Goal: Information Seeking & Learning: Learn about a topic

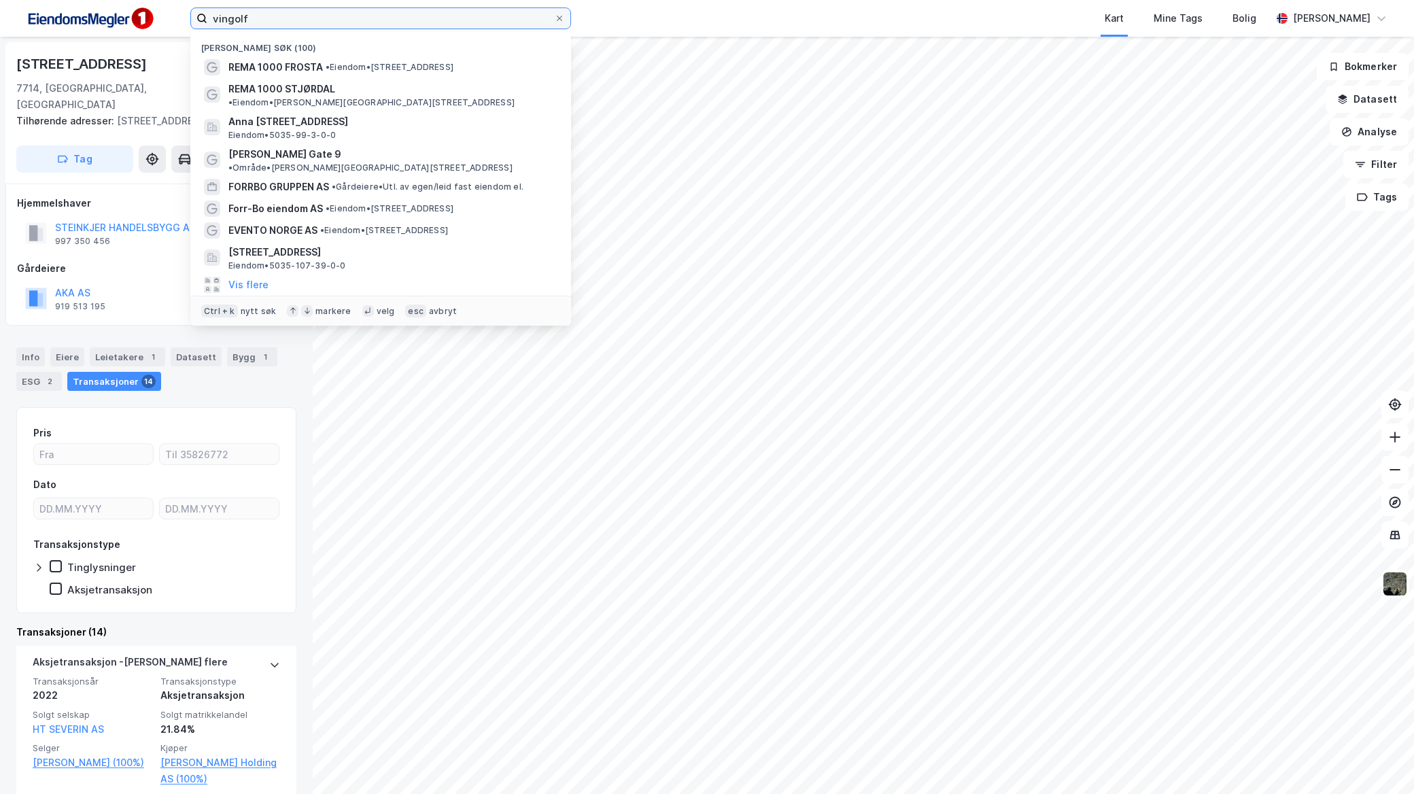
click at [318, 18] on input "vingolf" at bounding box center [380, 18] width 347 height 20
click at [330, 67] on span "•" at bounding box center [328, 67] width 4 height 10
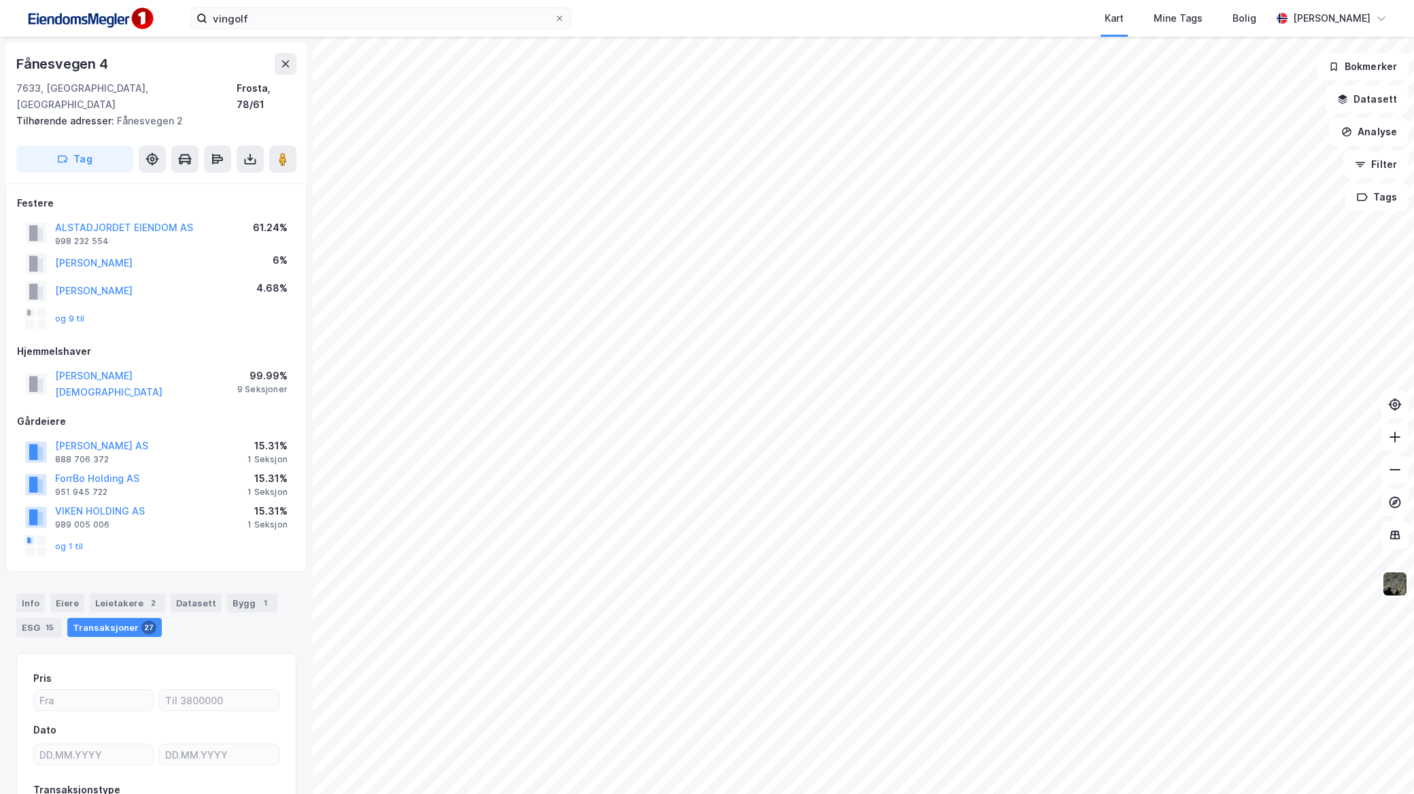
scroll to position [1, 0]
click at [0, 0] on button "og 1 til" at bounding box center [0, 0] width 0 height 0
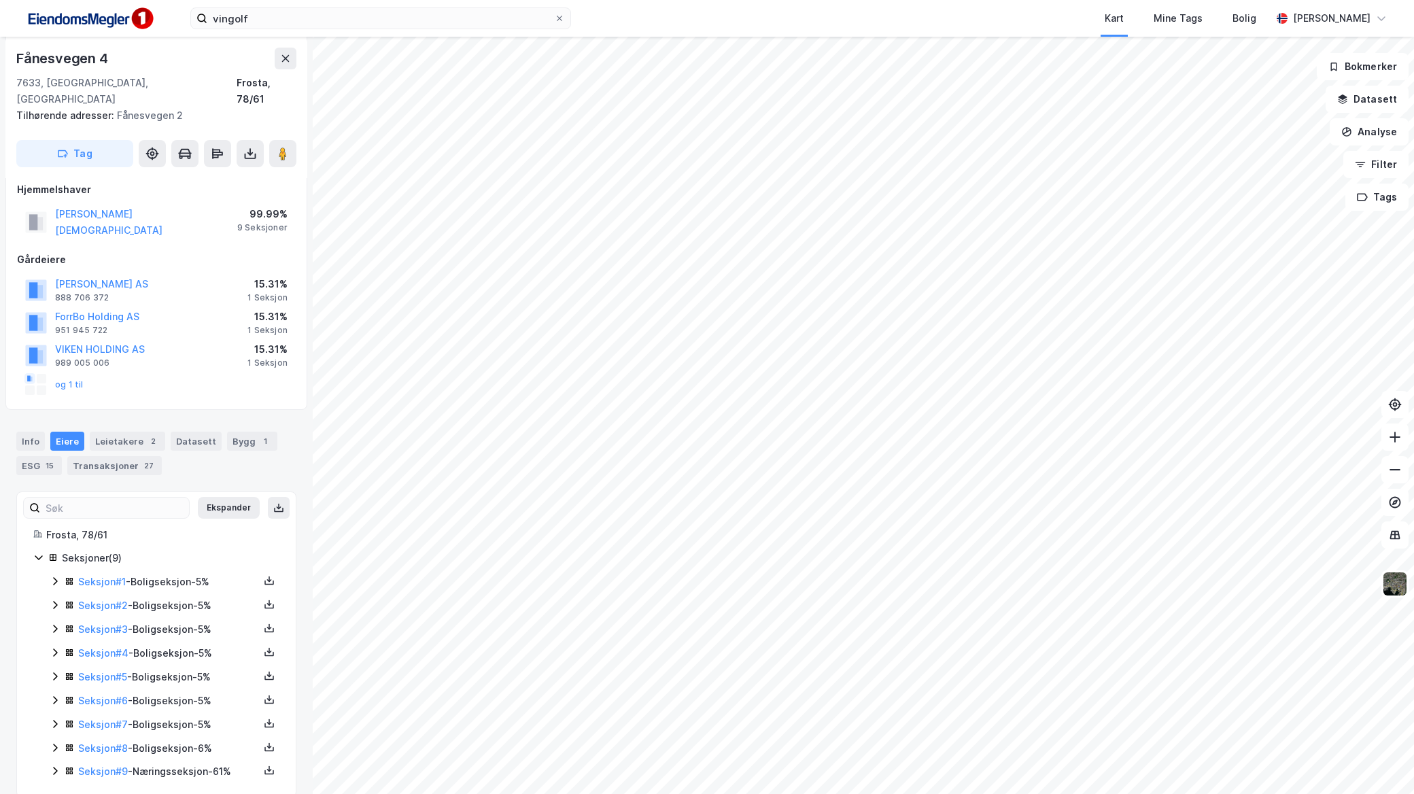
scroll to position [161, 0]
click at [50, 766] on icon at bounding box center [55, 771] width 11 height 11
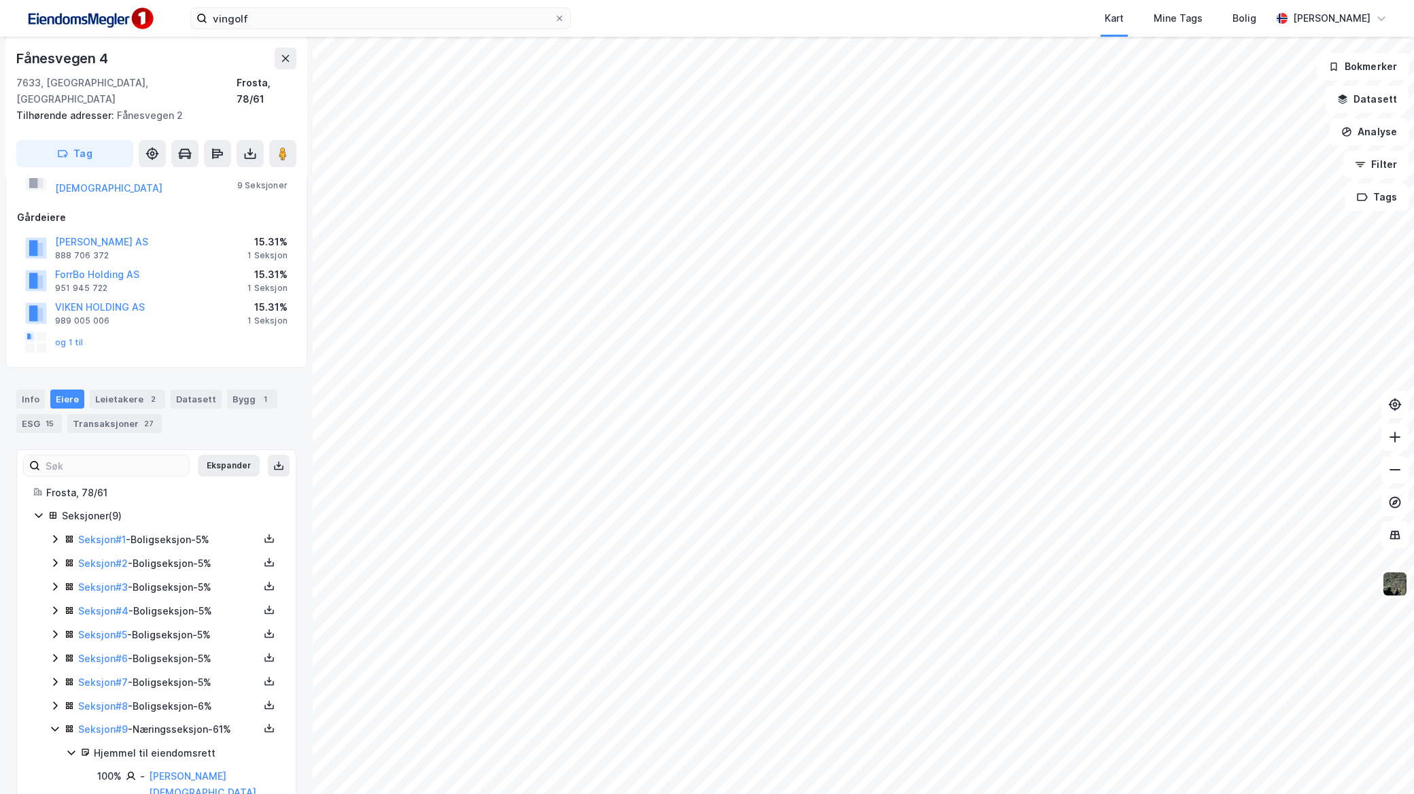
scroll to position [254, 0]
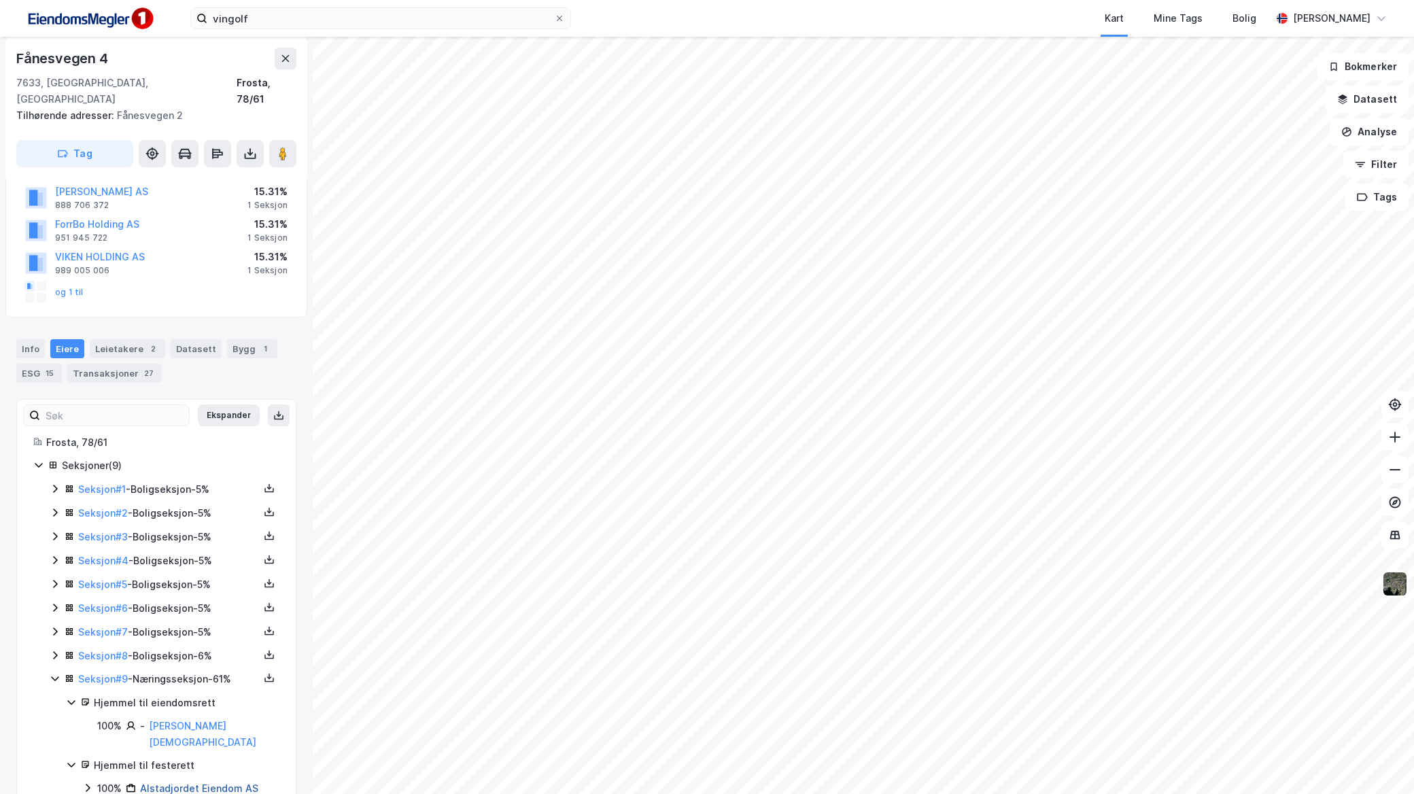
click at [186, 782] on link "Alstadjordet Eiendom AS" at bounding box center [199, 788] width 118 height 12
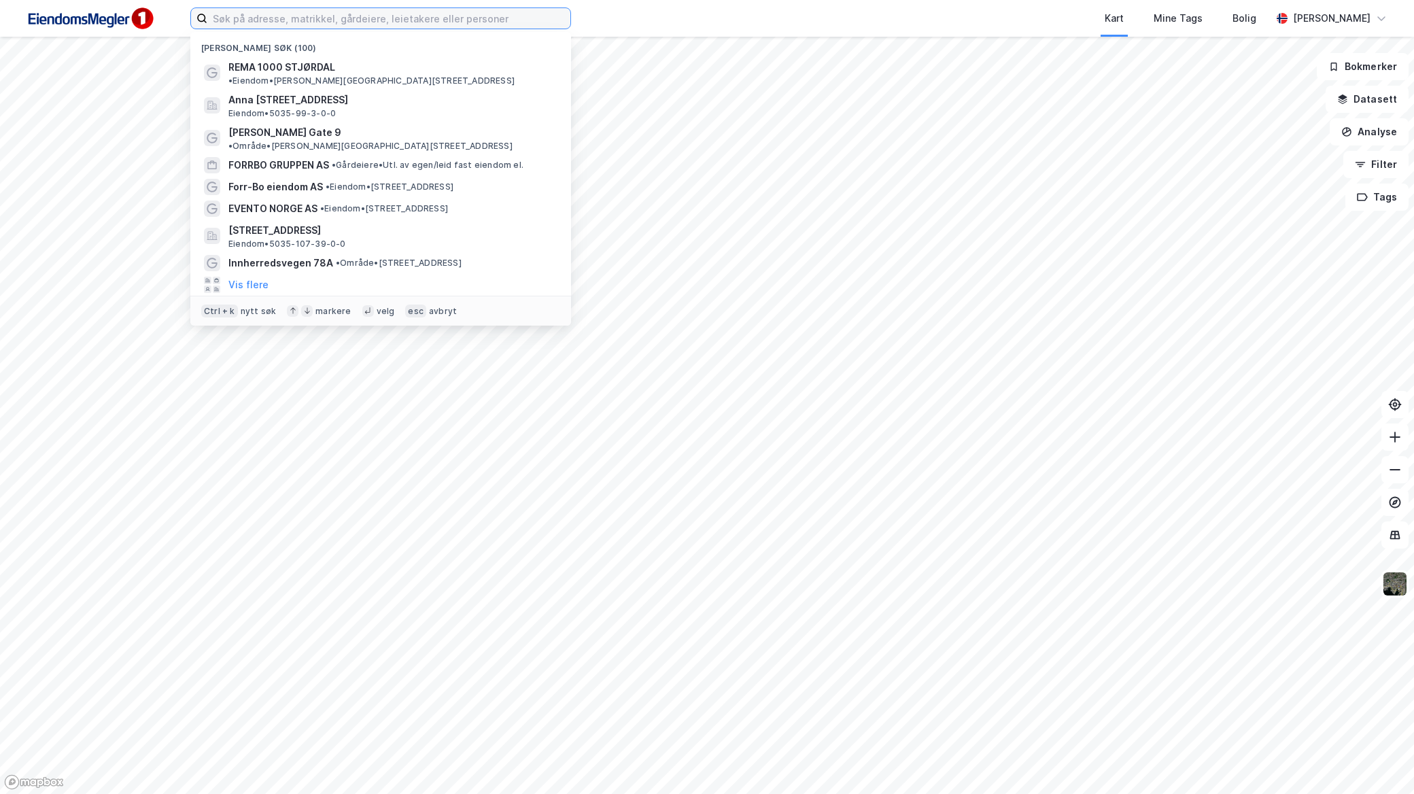
click at [360, 10] on input at bounding box center [388, 18] width 363 height 20
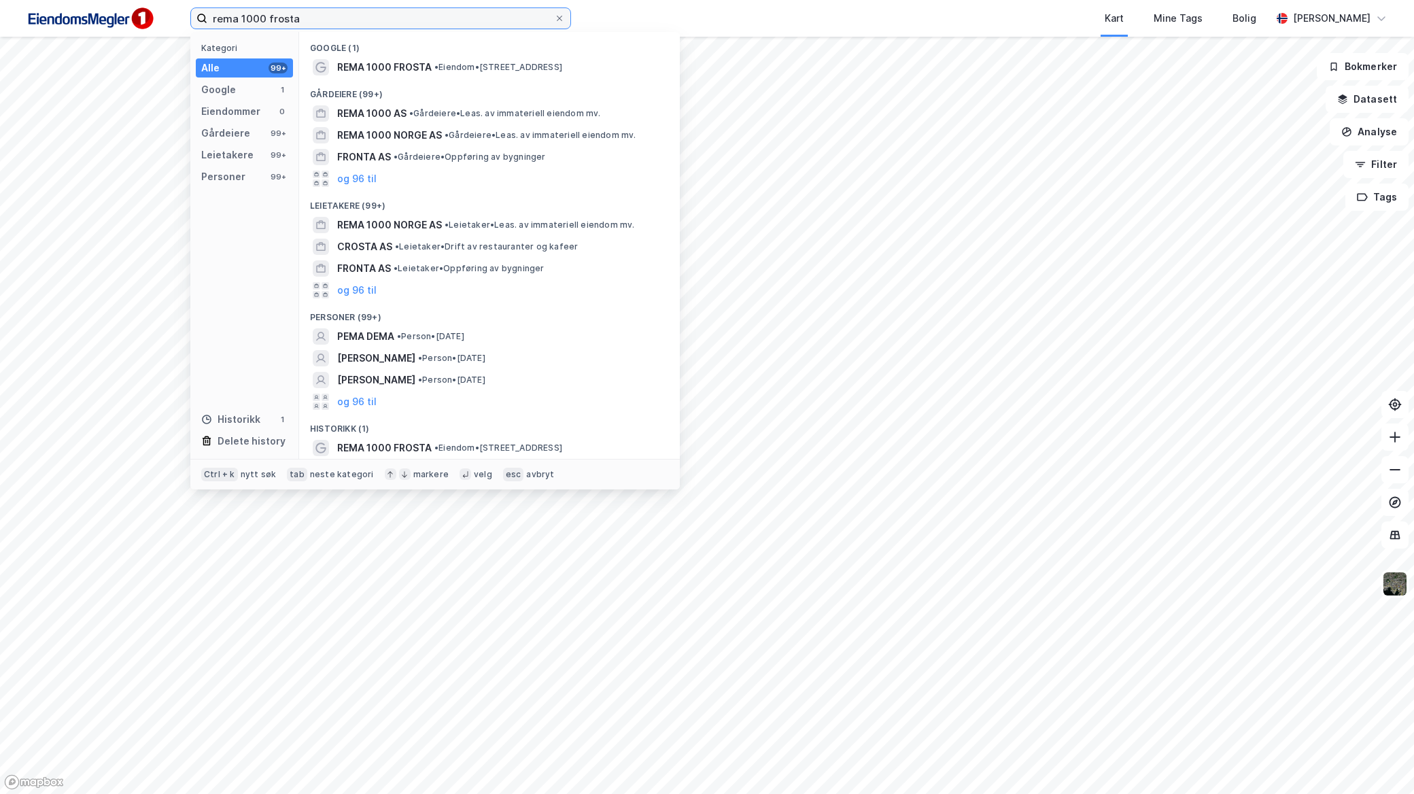
type input "rema 1000 frosta"
click at [370, 63] on span "REMA 1000 FROSTA" at bounding box center [384, 67] width 94 height 16
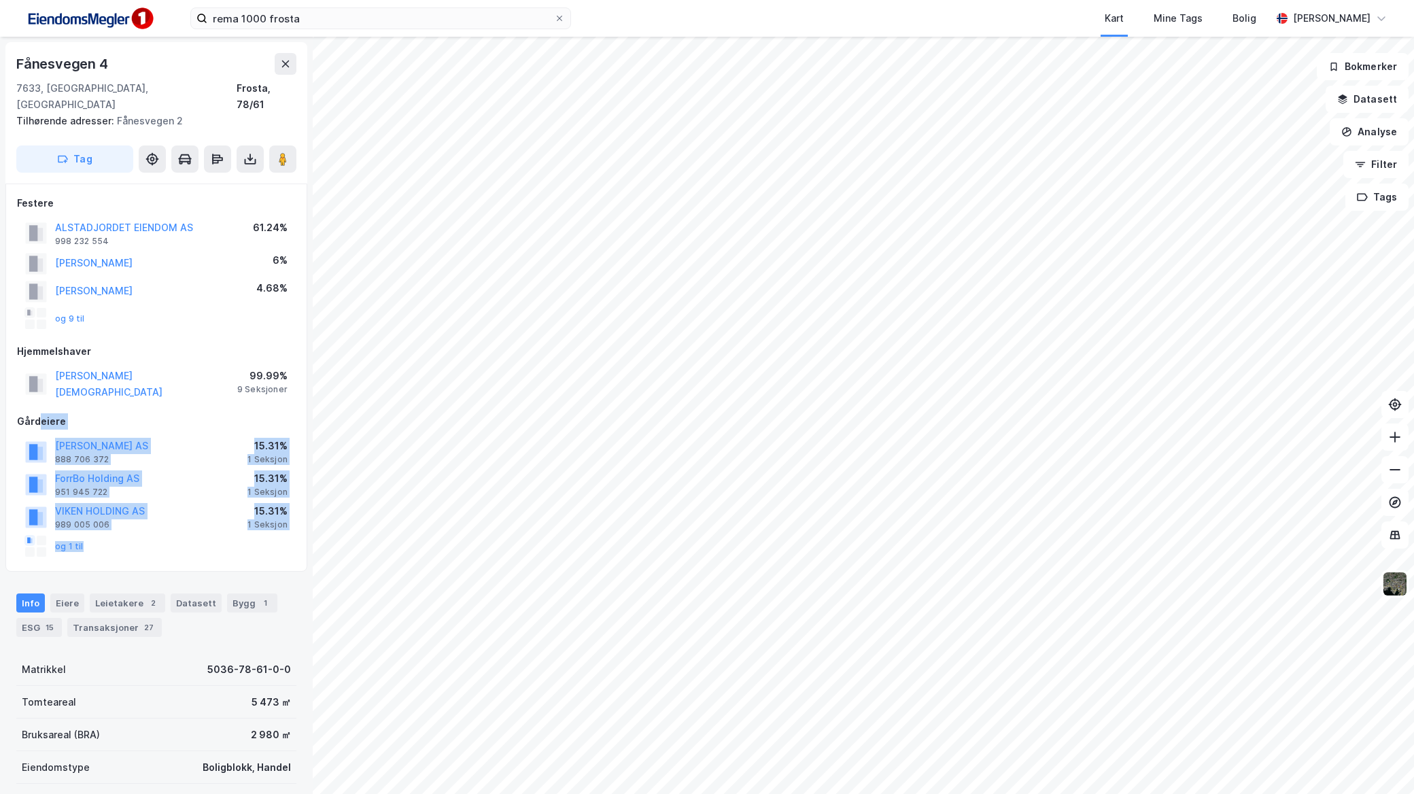
drag, startPoint x: 165, startPoint y: 449, endPoint x: 39, endPoint y: 405, distance: 133.7
click at [39, 413] on div "Gårdeiere [PERSON_NAME] AS 888 706 372 15.31% 1 Seksjon ForrBo Holding AS 951 9…" at bounding box center [156, 486] width 279 height 147
click at [242, 533] on div "og 1 til" at bounding box center [156, 546] width 279 height 27
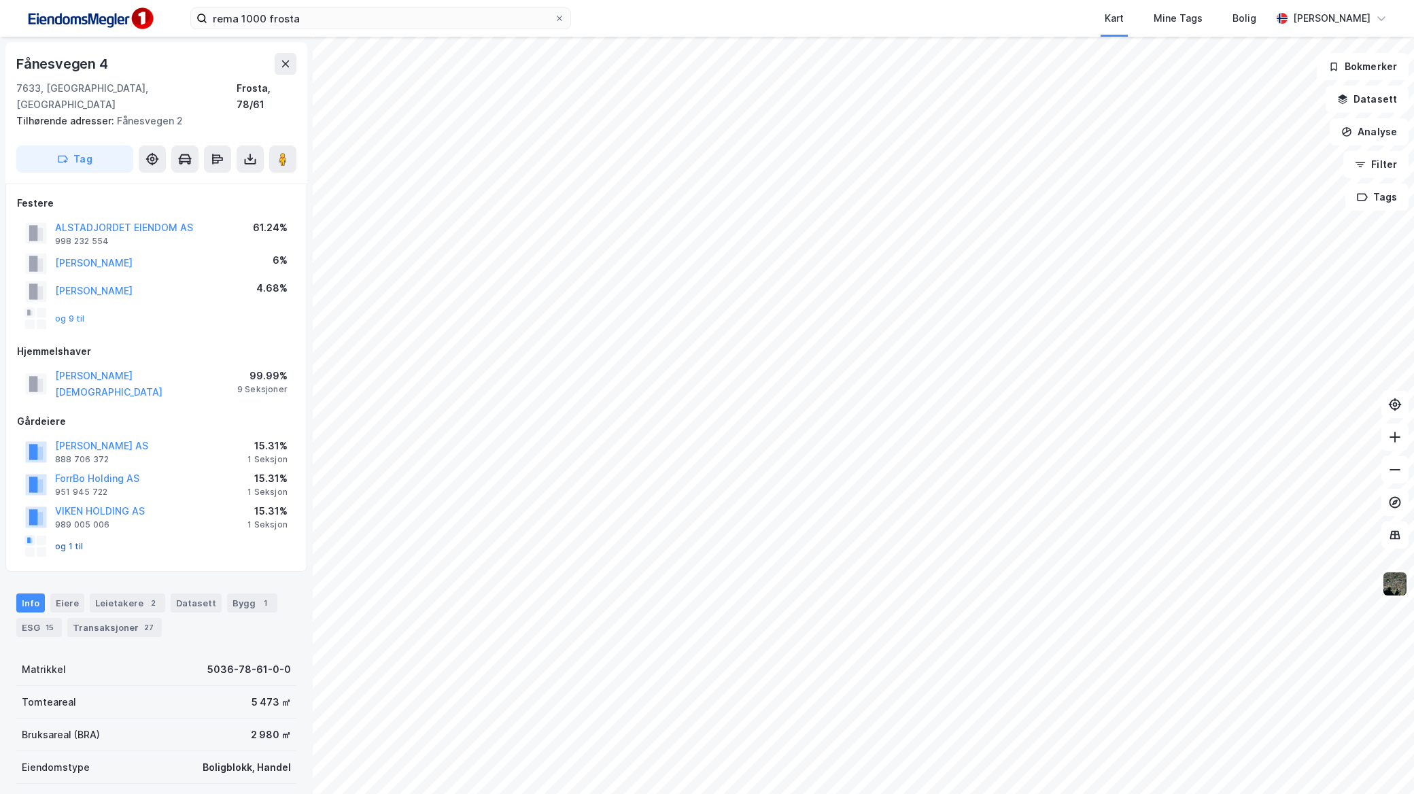
click at [0, 0] on button "og 1 til" at bounding box center [0, 0] width 0 height 0
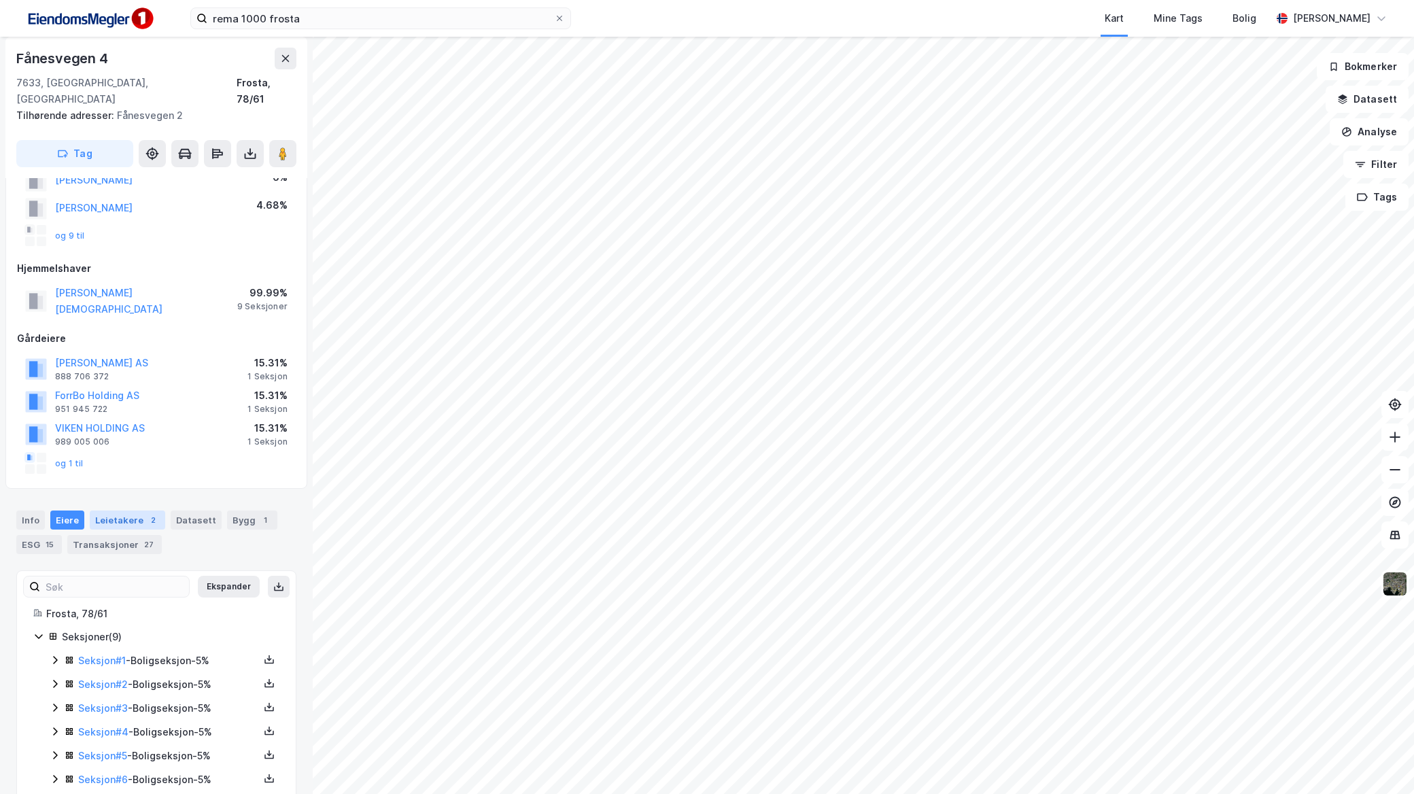
scroll to position [161, 0]
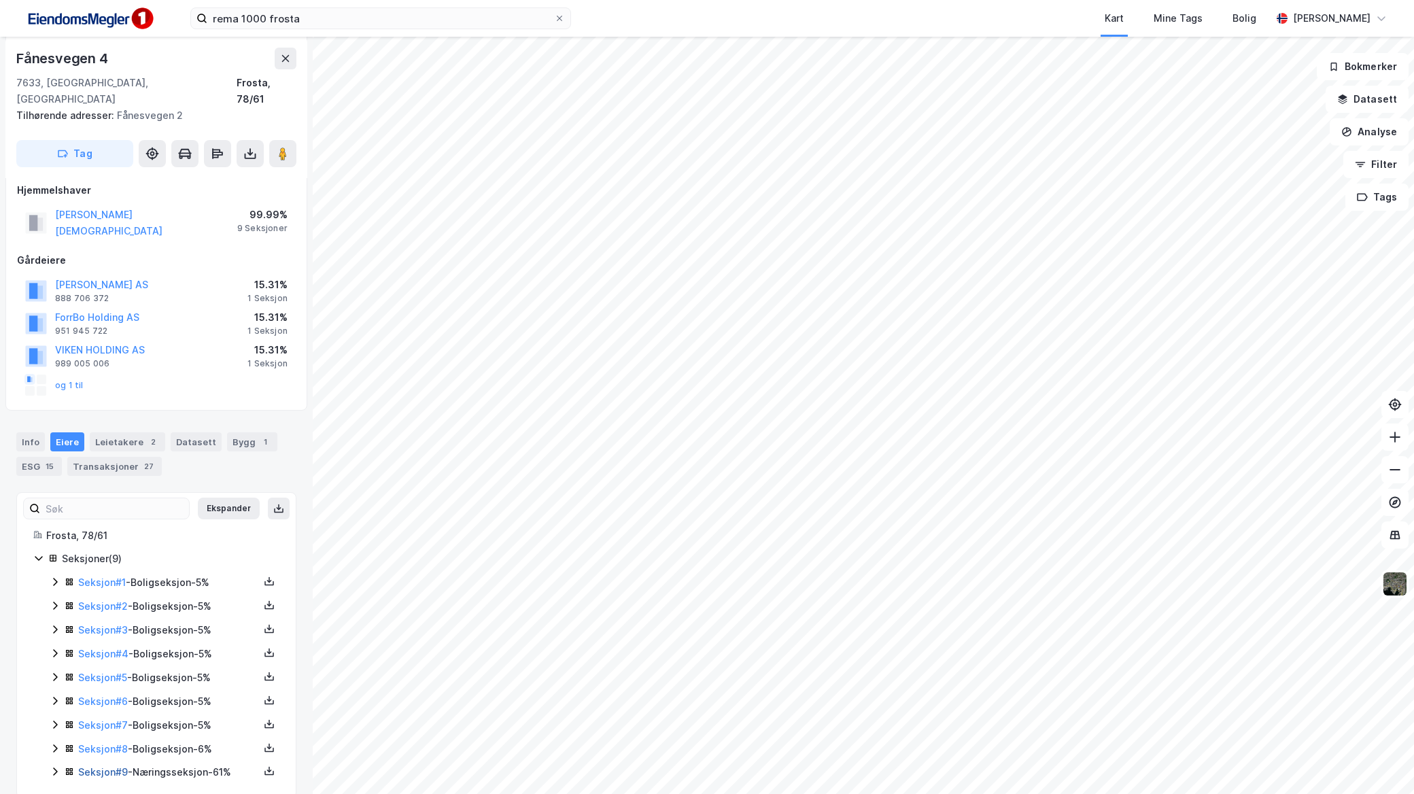
click at [90, 766] on link "Seksjon # 9" at bounding box center [103, 772] width 50 height 12
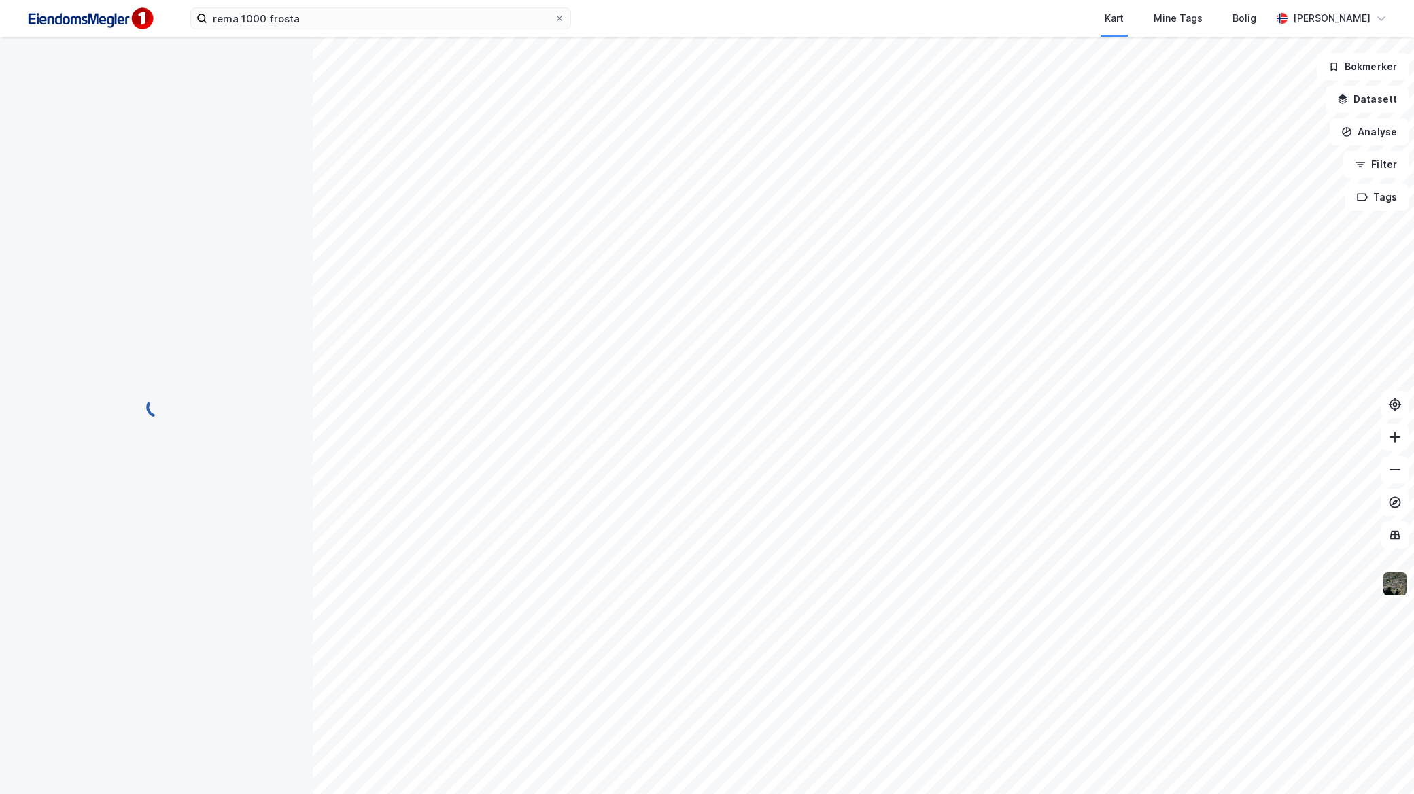
scroll to position [62, 0]
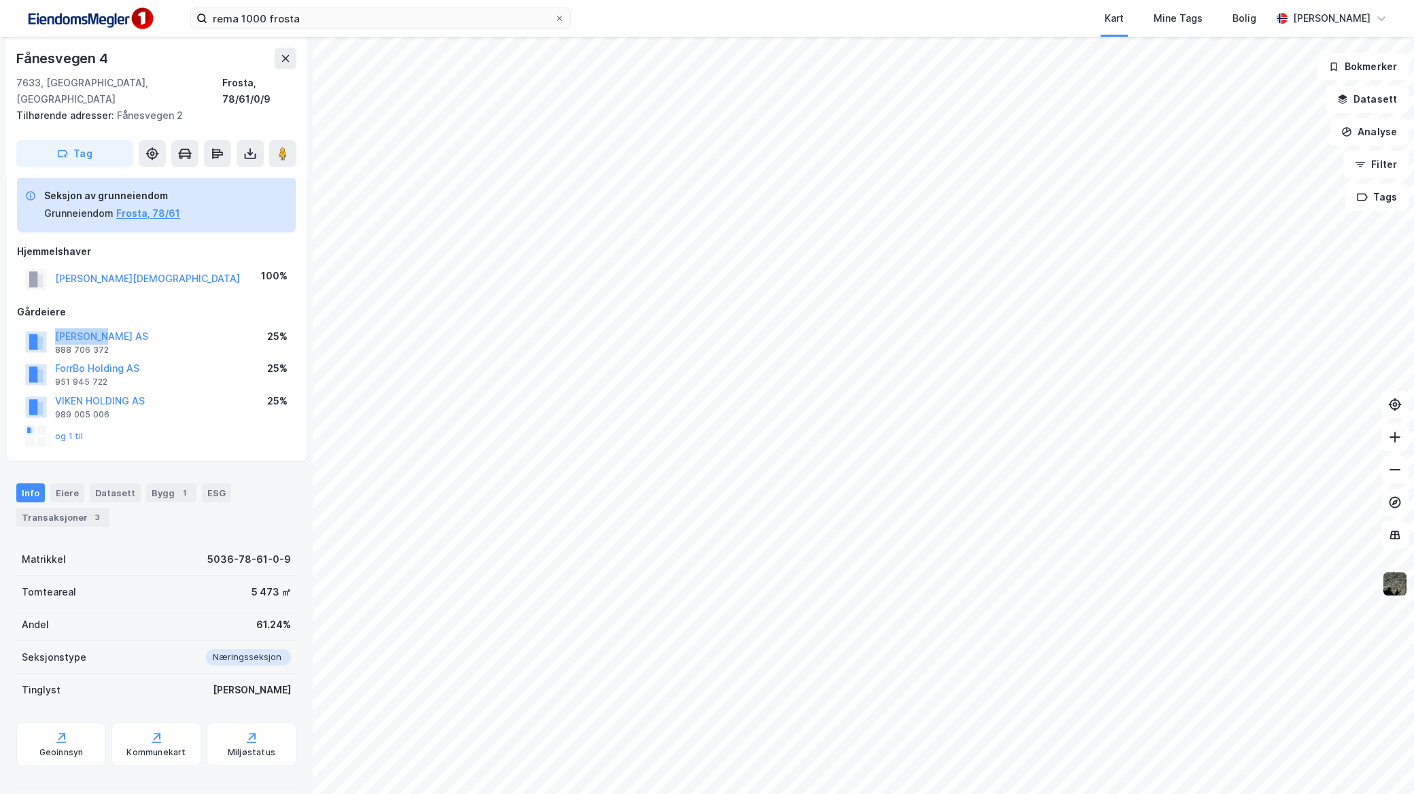
drag, startPoint x: 126, startPoint y: 315, endPoint x: 46, endPoint y: 324, distance: 80.0
click at [46, 326] on div "[PERSON_NAME] AS 888 706 372 25%" at bounding box center [156, 342] width 279 height 33
copy button "[PERSON_NAME] AS"
click at [0, 0] on button "og 1 til" at bounding box center [0, 0] width 0 height 0
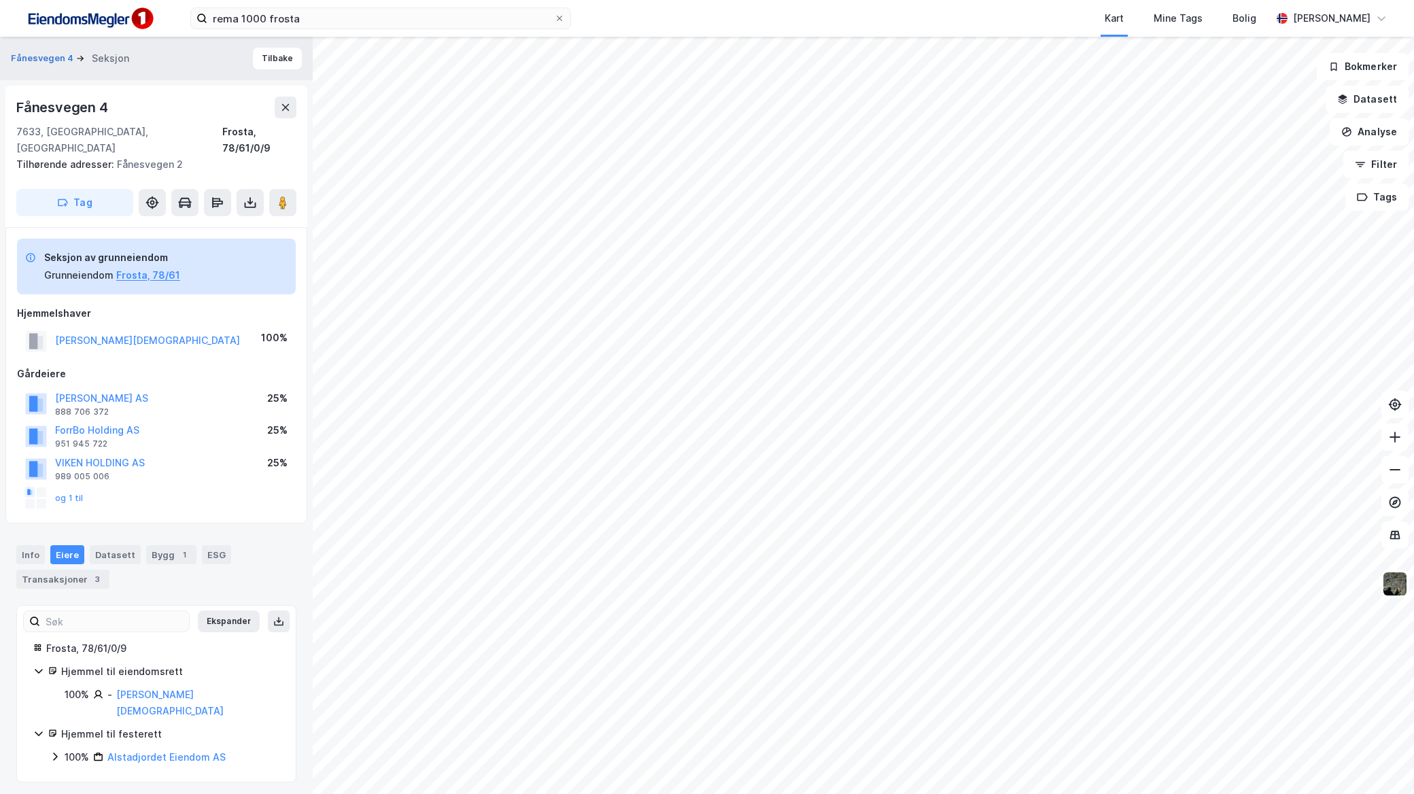
click at [55, 751] on icon at bounding box center [55, 756] width 11 height 11
click at [73, 774] on icon at bounding box center [71, 779] width 11 height 11
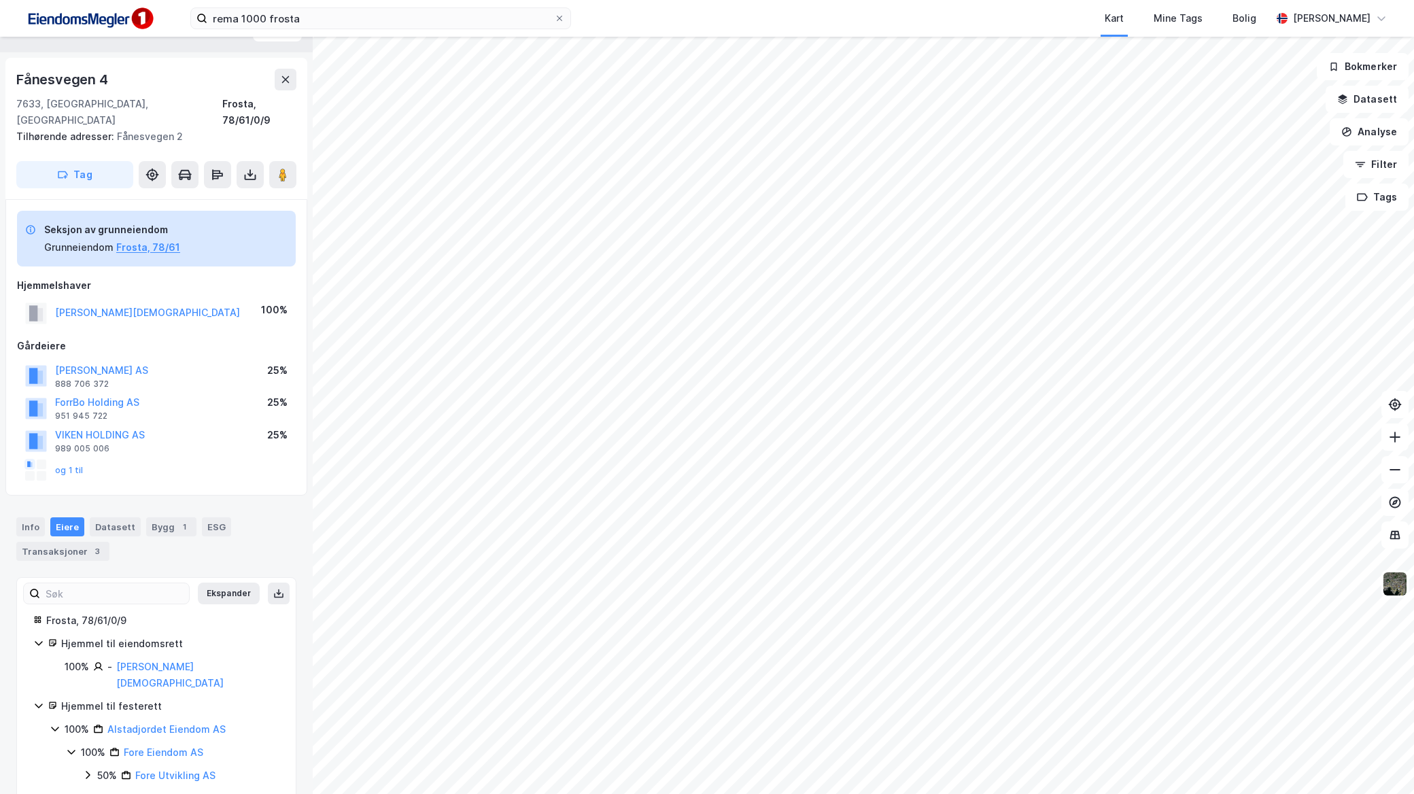
scroll to position [41, 0]
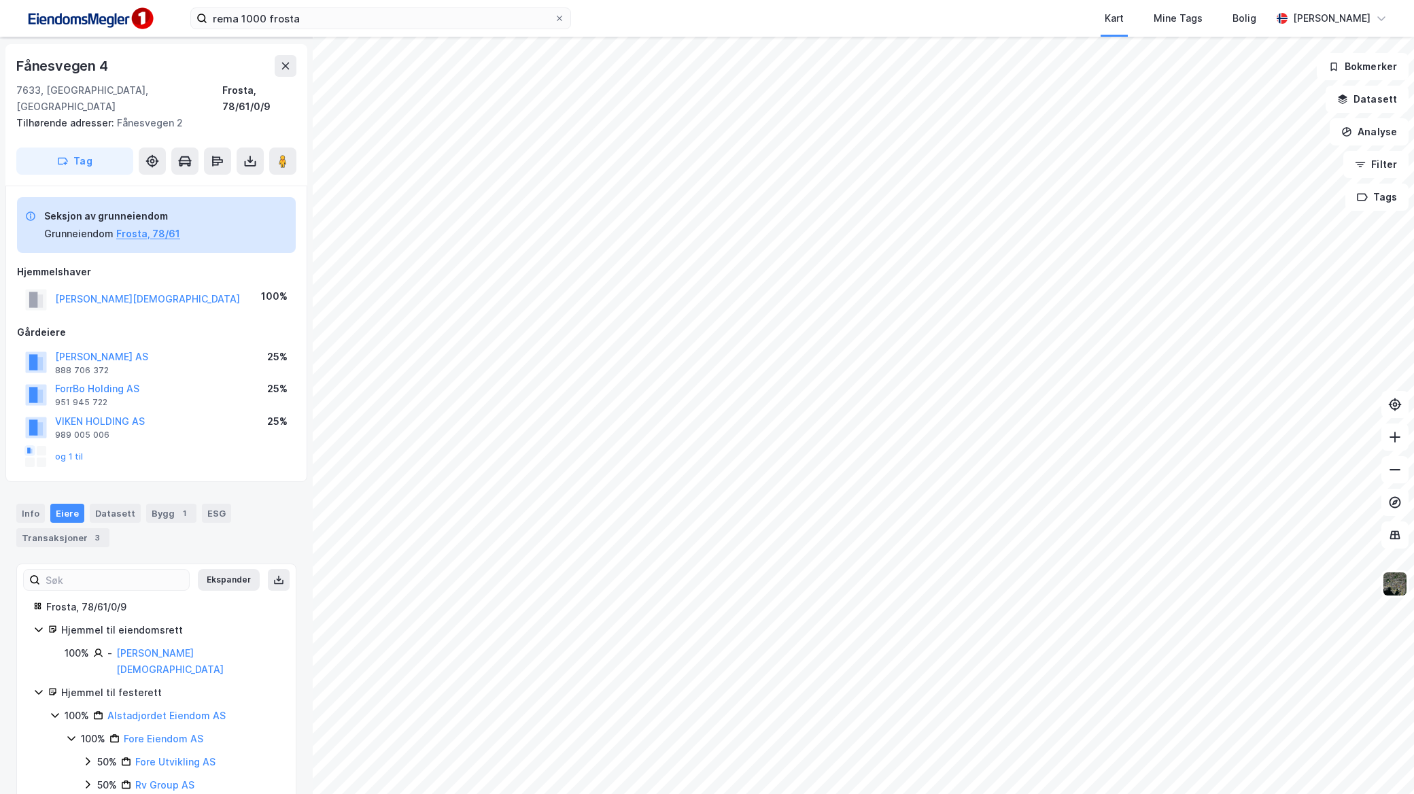
click at [25, 445] on rect at bounding box center [29, 450] width 11 height 11
click at [29, 448] on rect at bounding box center [28, 451] width 3 height 6
drag, startPoint x: 122, startPoint y: 65, endPoint x: 22, endPoint y: 64, distance: 99.9
click at [22, 64] on div "Fånesvegen 4" at bounding box center [156, 66] width 280 height 22
click at [144, 65] on div "Fånesvegen 4" at bounding box center [156, 66] width 280 height 22
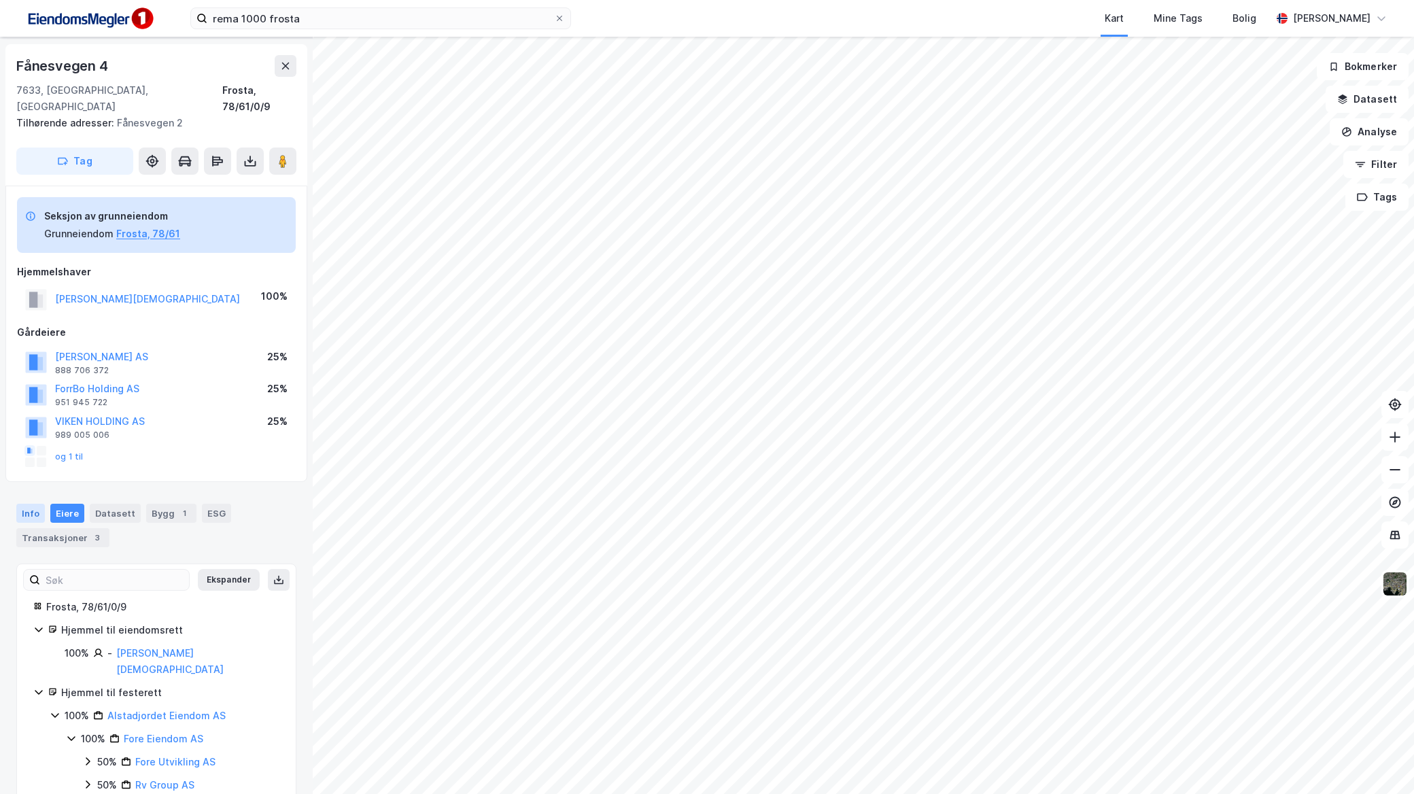
click at [34, 504] on div "Info" at bounding box center [30, 513] width 29 height 19
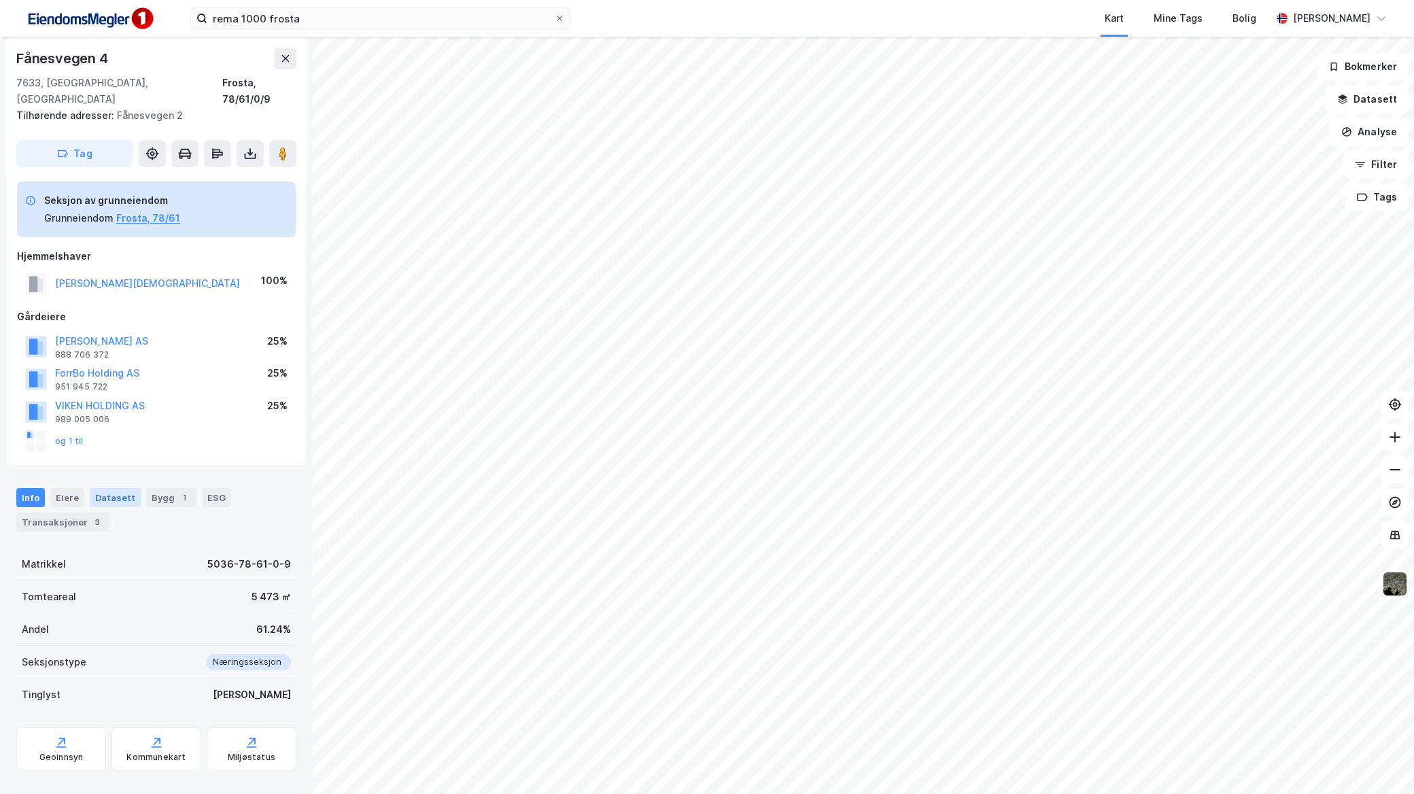
scroll to position [61, 0]
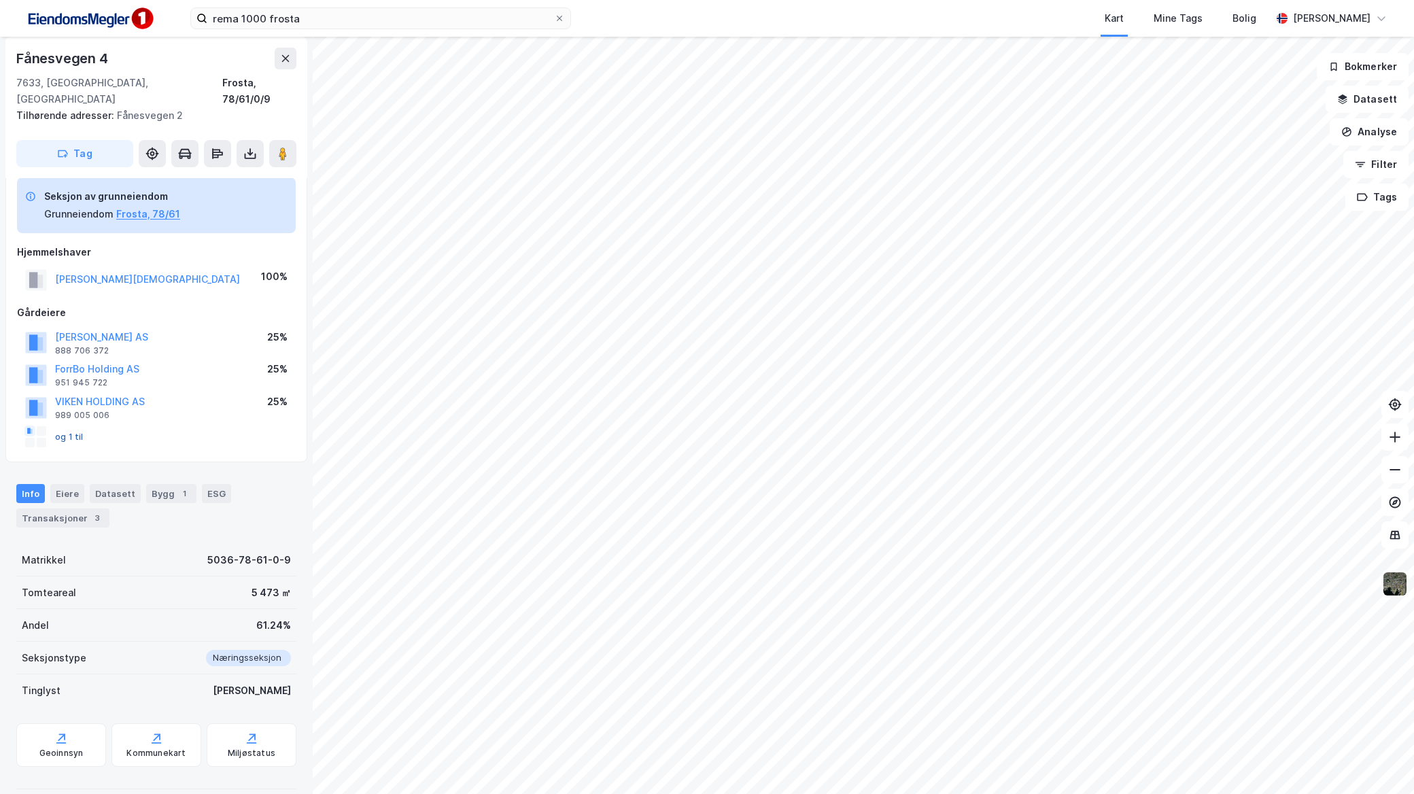
click at [0, 0] on button "og 1 til" at bounding box center [0, 0] width 0 height 0
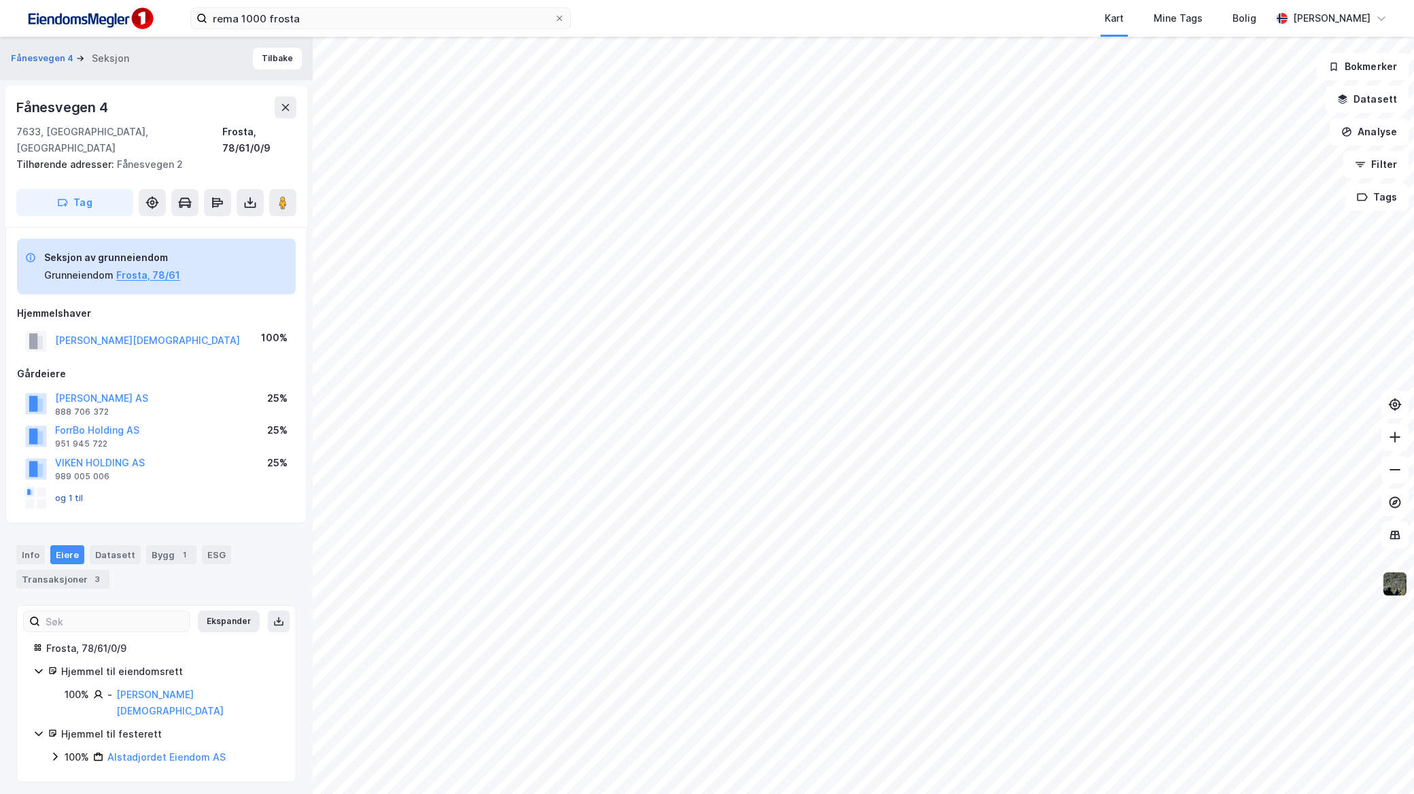
click at [0, 0] on button "og 1 til" at bounding box center [0, 0] width 0 height 0
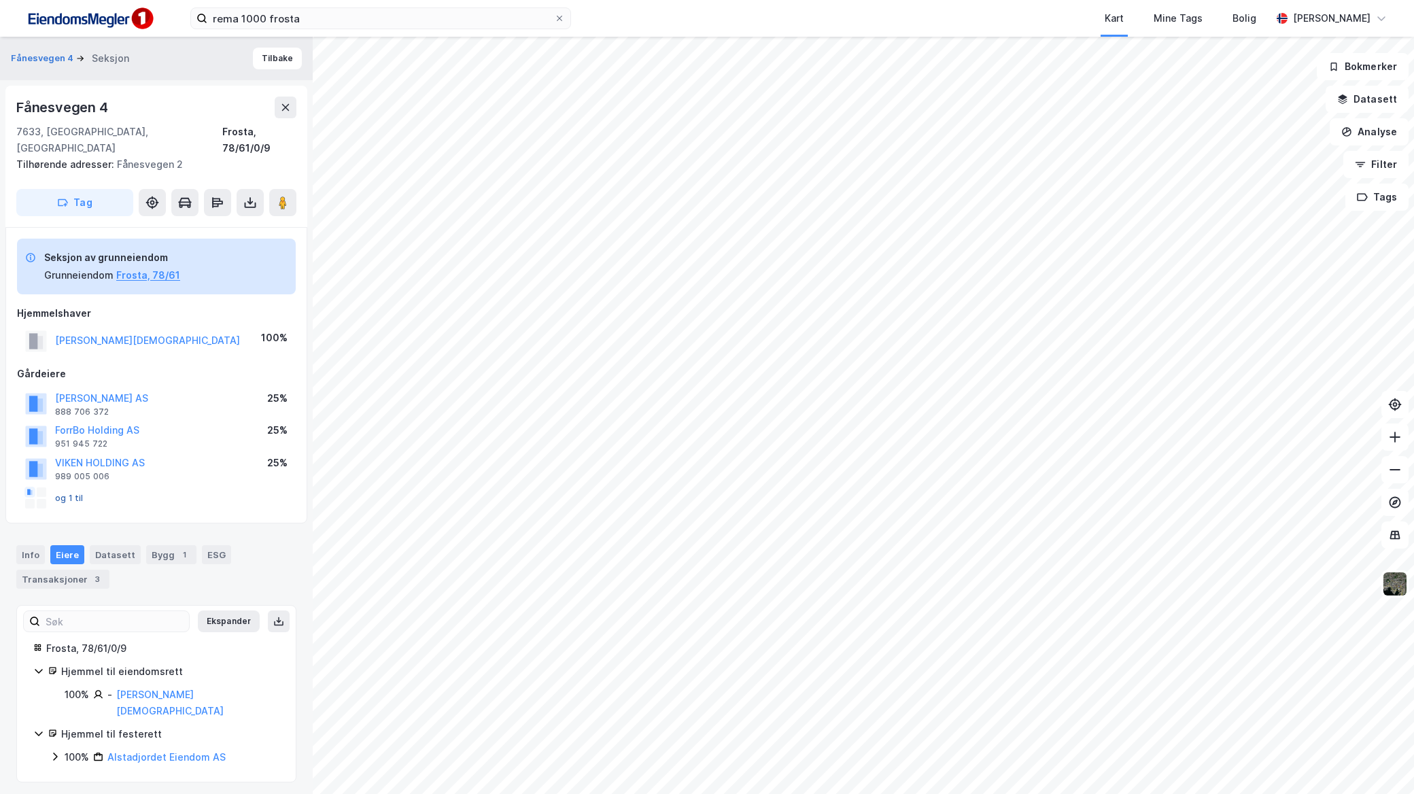
click at [0, 0] on button "og 1 til" at bounding box center [0, 0] width 0 height 0
click at [97, 663] on div "Hjemmel til eiendomsrett" at bounding box center [170, 671] width 218 height 16
click at [79, 687] on div "100%" at bounding box center [77, 695] width 24 height 16
click at [58, 751] on icon at bounding box center [55, 756] width 11 height 11
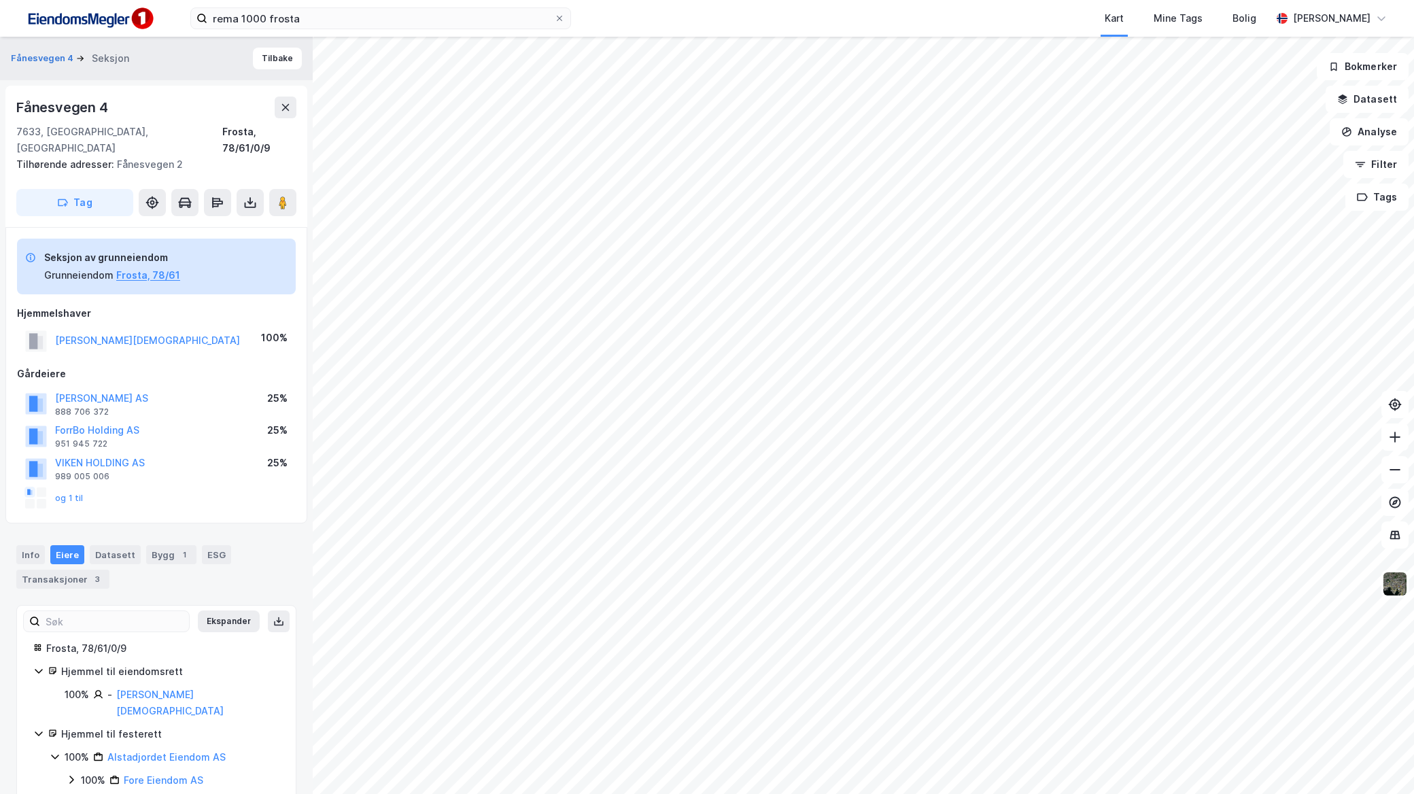
click at [68, 774] on icon at bounding box center [71, 779] width 11 height 11
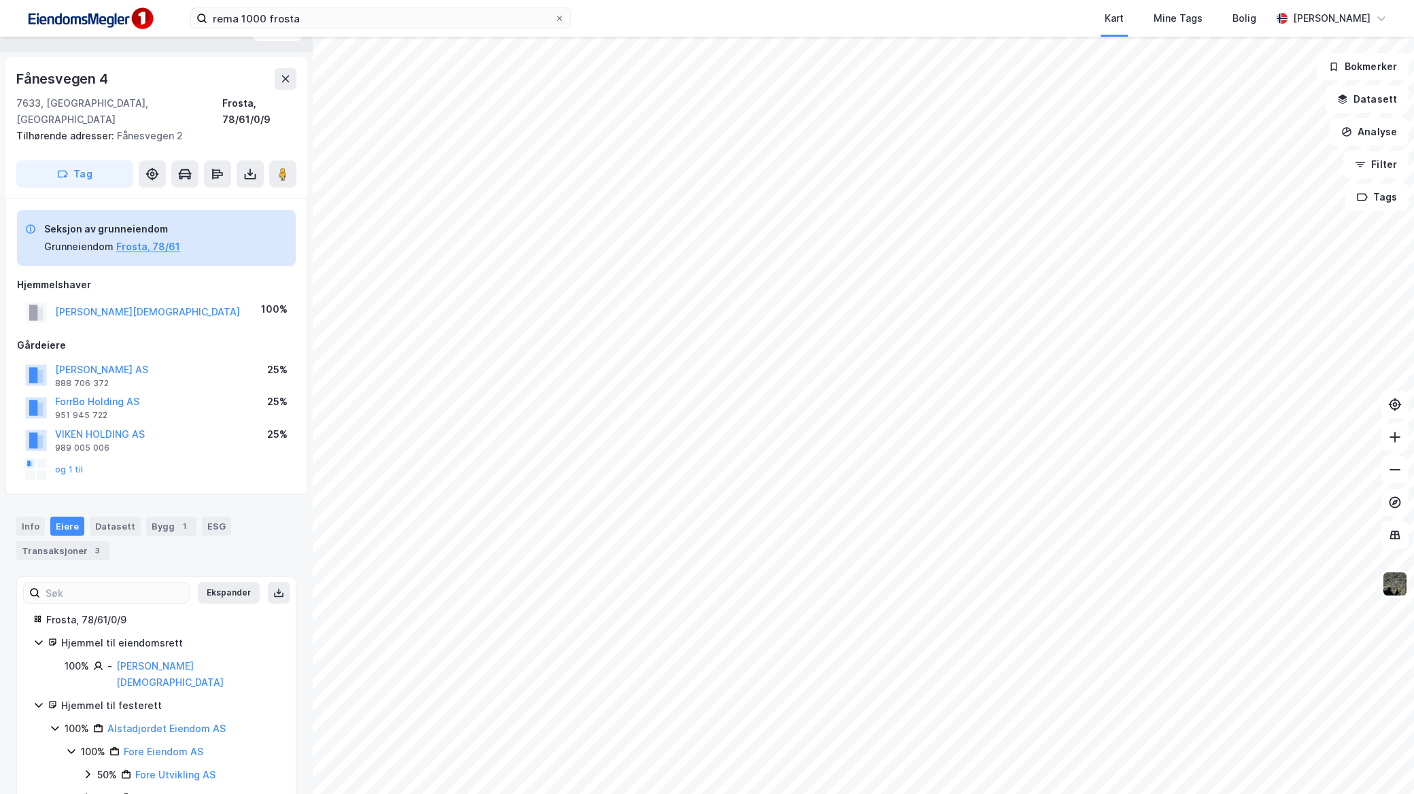
scroll to position [41, 0]
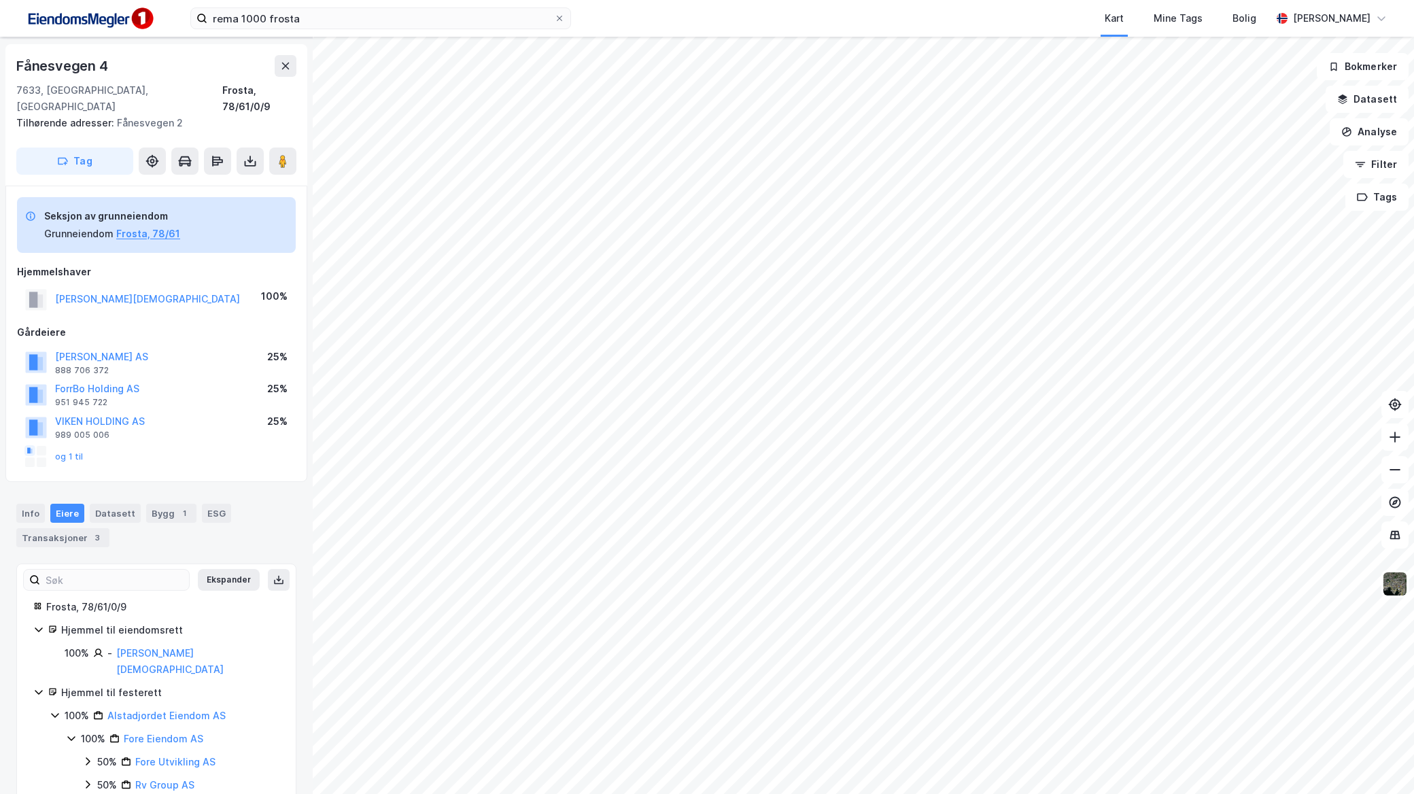
click at [82, 779] on icon at bounding box center [87, 784] width 11 height 11
click at [85, 756] on icon at bounding box center [87, 761] width 11 height 11
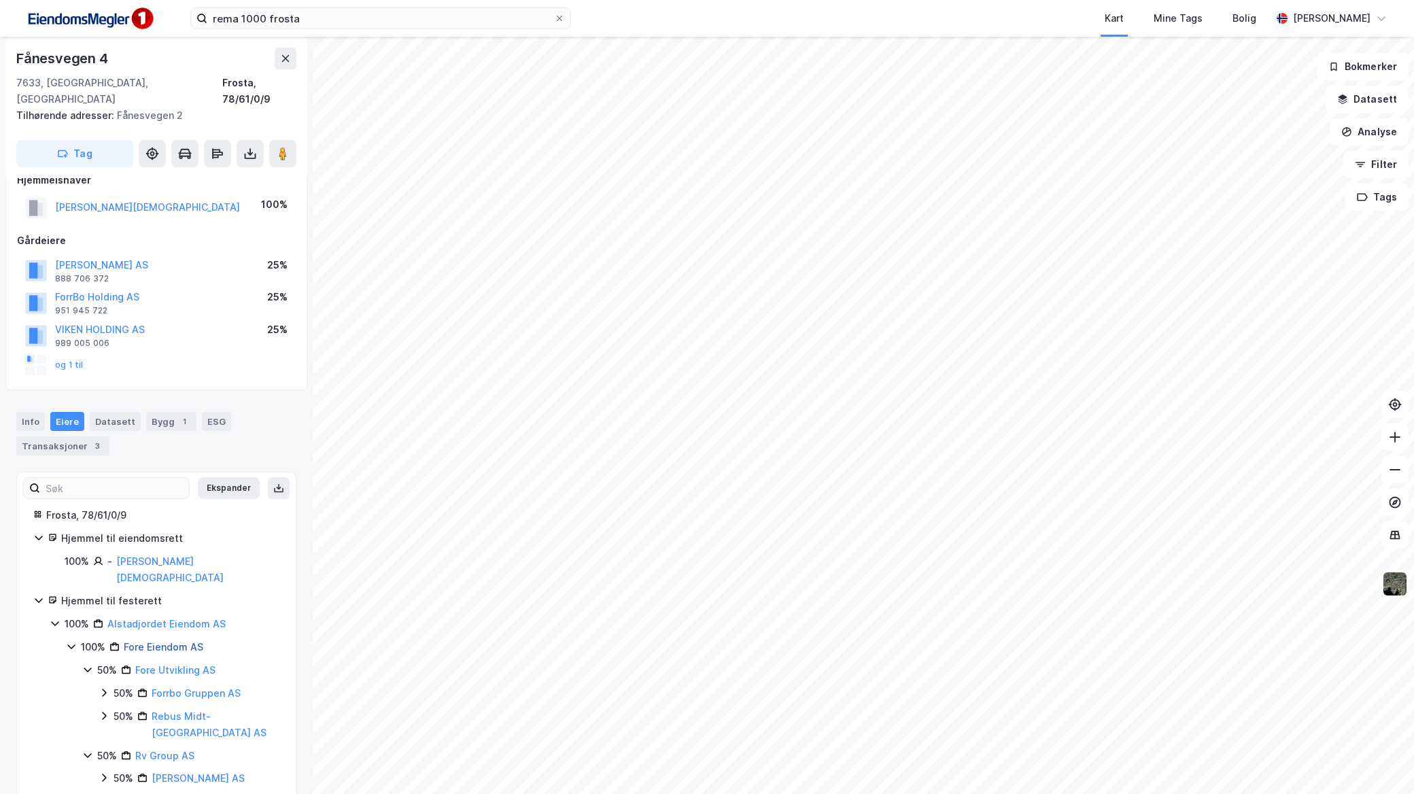
click at [178, 641] on link "Fore Eiendom AS" at bounding box center [164, 647] width 80 height 12
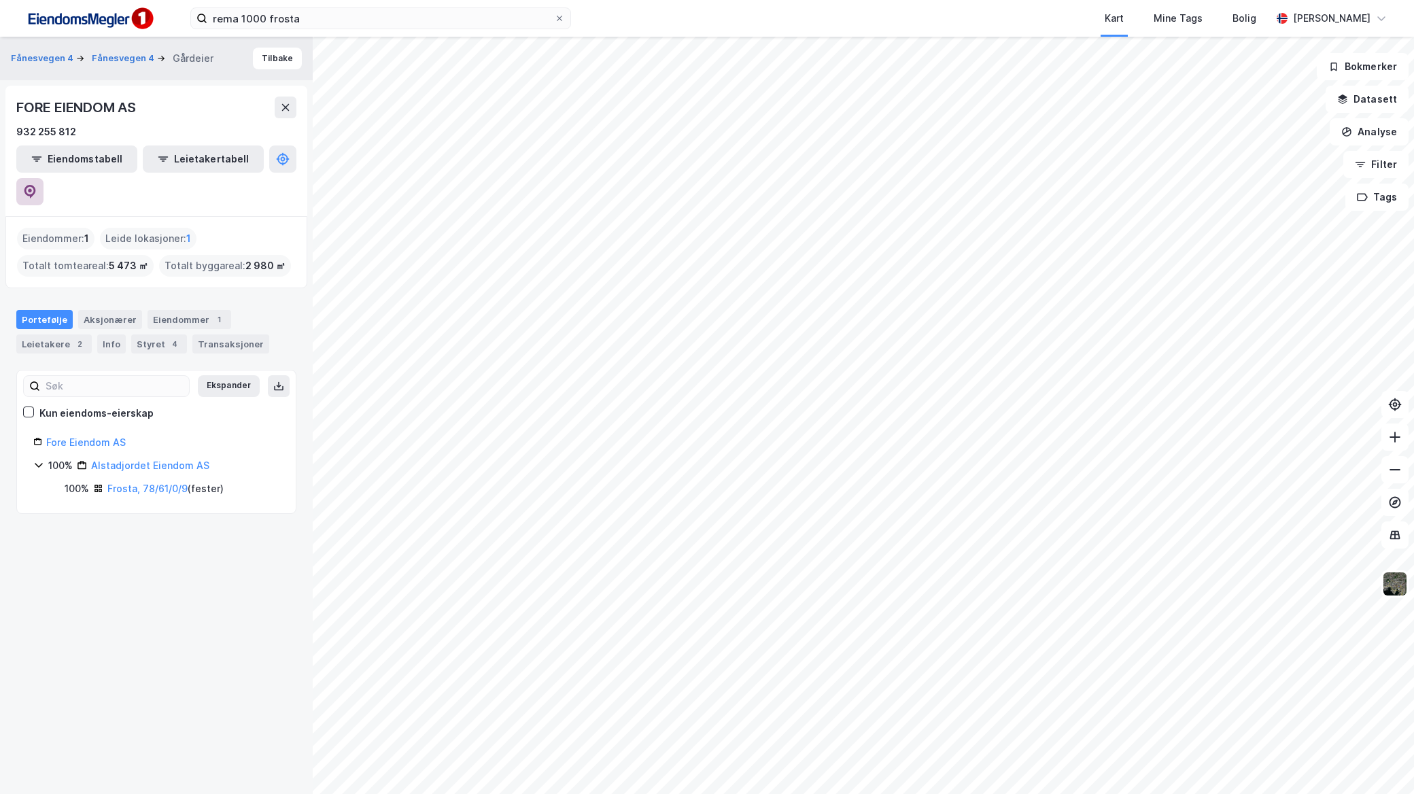
click at [37, 185] on icon at bounding box center [30, 192] width 14 height 14
